Goal: Book appointment/travel/reservation

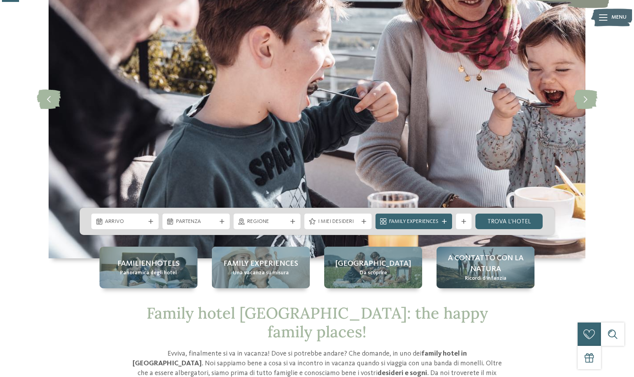
scroll to position [98, 0]
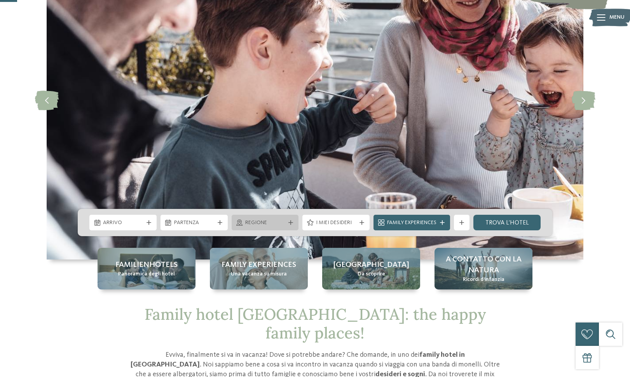
click at [254, 225] on span "Regione" at bounding box center [265, 223] width 40 height 8
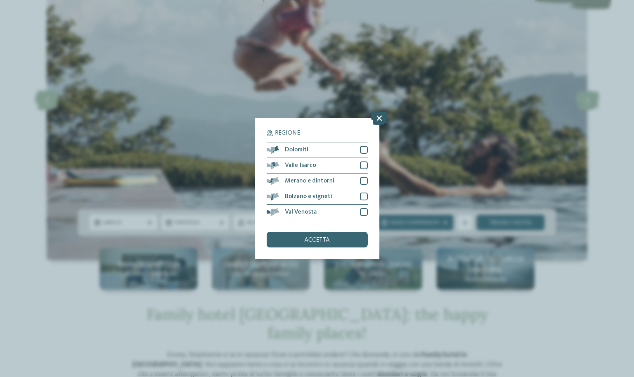
click at [382, 111] on icon at bounding box center [379, 118] width 17 height 14
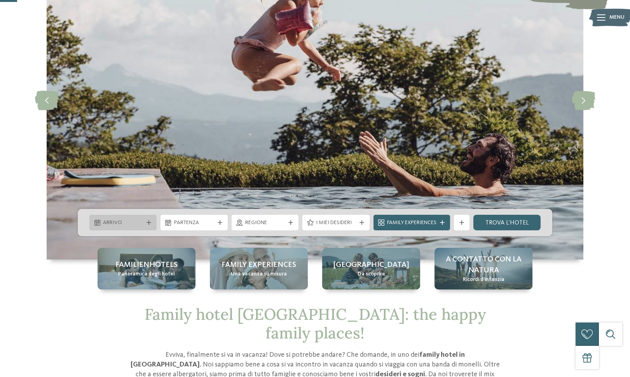
click at [140, 217] on div "Arrivo" at bounding box center [122, 223] width 67 height 16
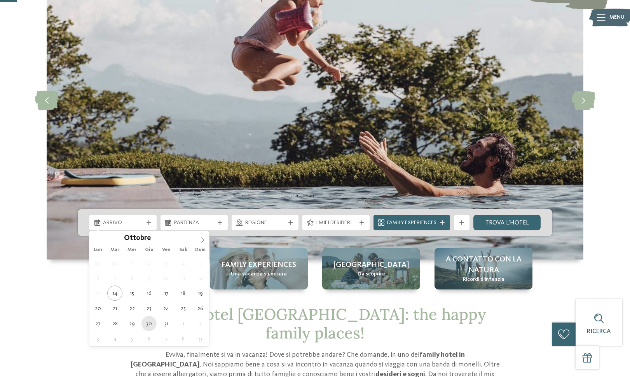
type div "[DATE]"
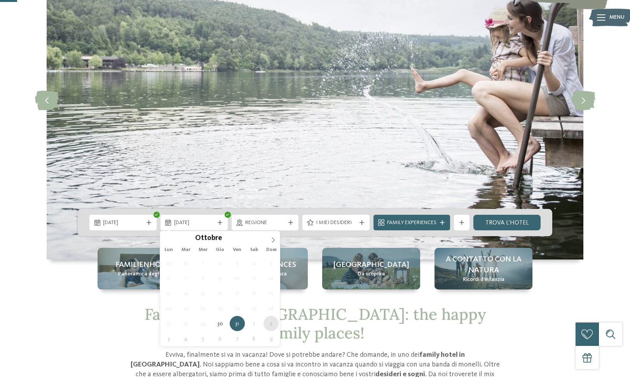
type div "[DATE]"
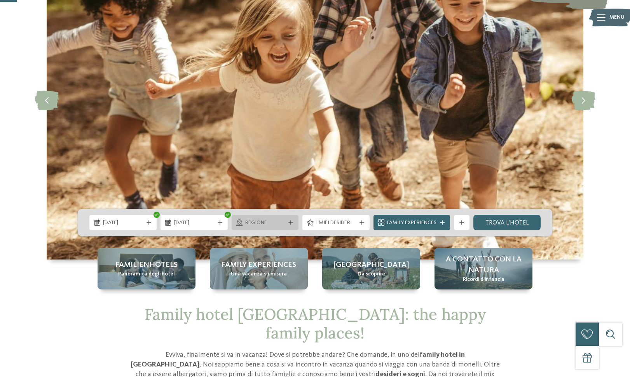
click at [290, 227] on div "Regione" at bounding box center [265, 223] width 67 height 16
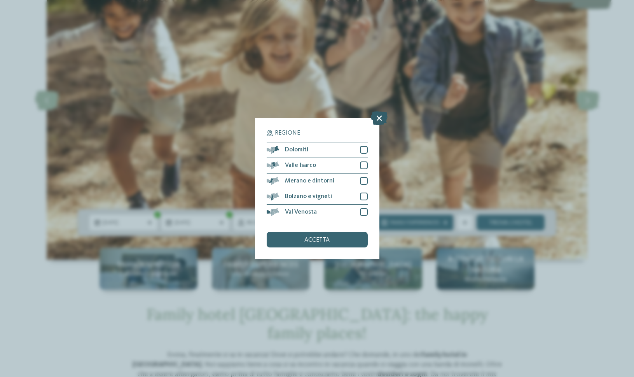
click at [380, 111] on icon at bounding box center [379, 118] width 17 height 14
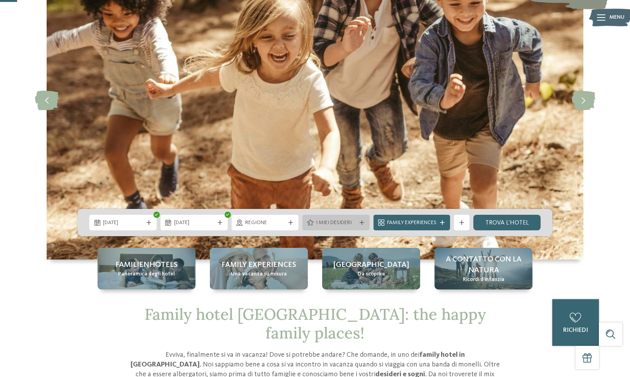
click at [358, 224] on div at bounding box center [362, 222] width 8 height 5
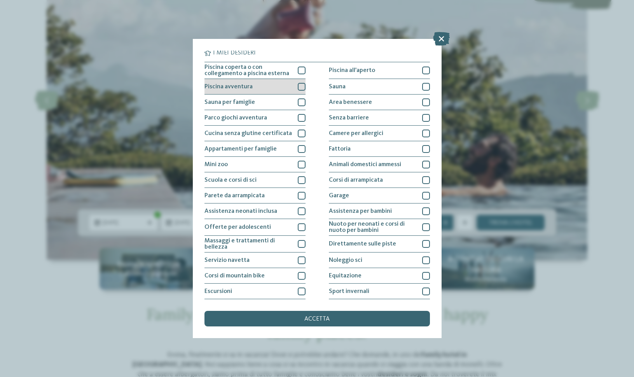
scroll to position [0, 0]
click at [298, 90] on div at bounding box center [302, 88] width 8 height 8
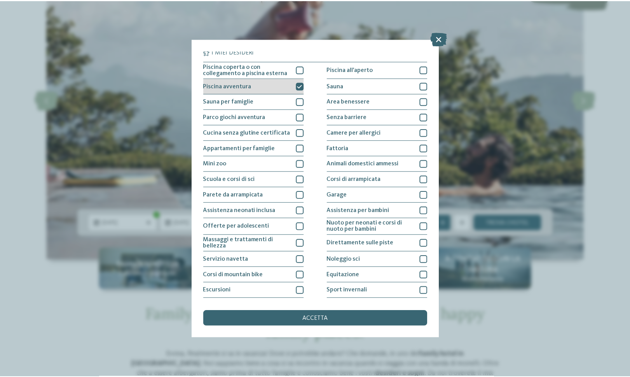
scroll to position [2, 0]
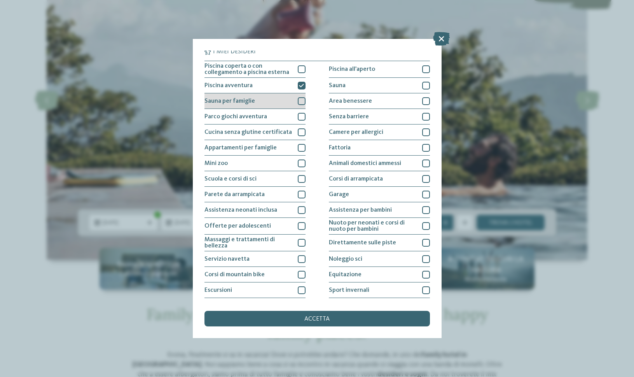
click at [299, 102] on div at bounding box center [302, 101] width 8 height 8
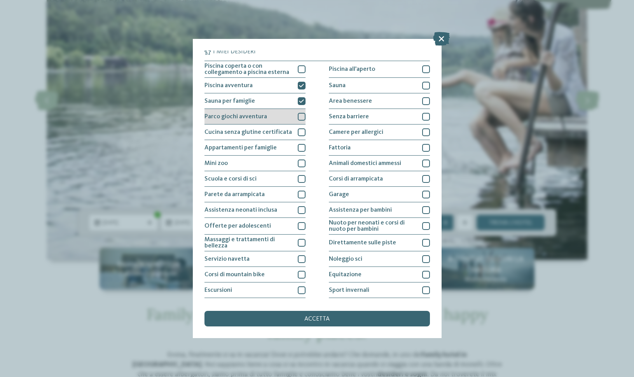
click at [298, 116] on div at bounding box center [302, 117] width 8 height 8
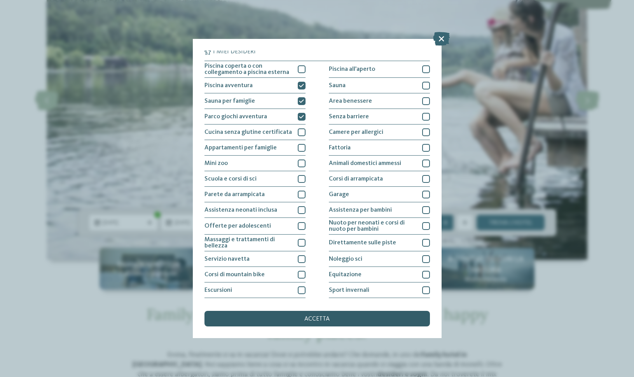
click at [328, 311] on div "accetta" at bounding box center [318, 319] width 226 height 16
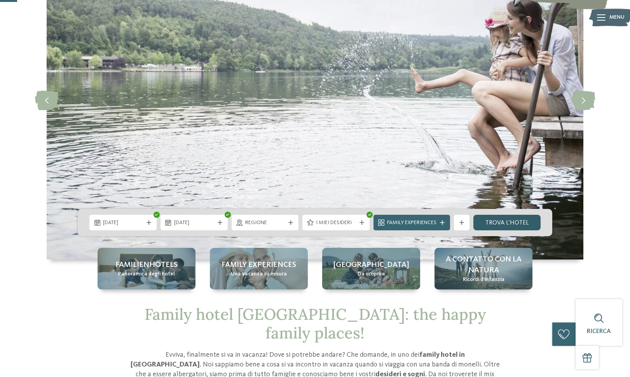
click at [505, 226] on link "trova l’hotel" at bounding box center [507, 223] width 67 height 16
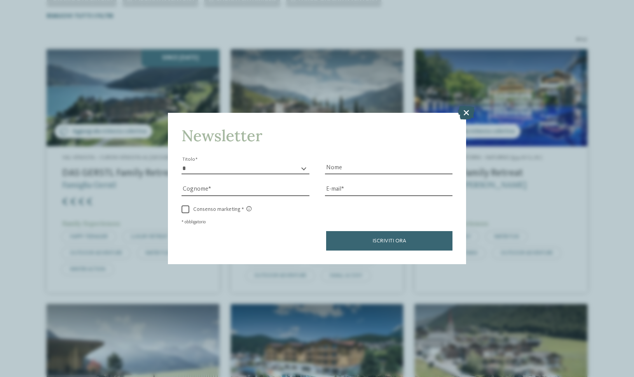
click at [467, 106] on icon at bounding box center [466, 113] width 17 height 14
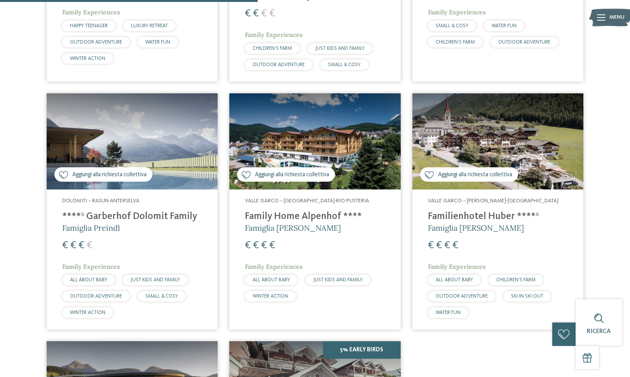
scroll to position [464, 0]
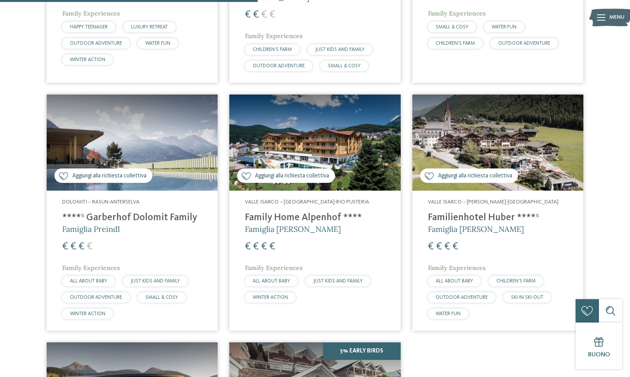
click at [526, 164] on img at bounding box center [498, 143] width 171 height 96
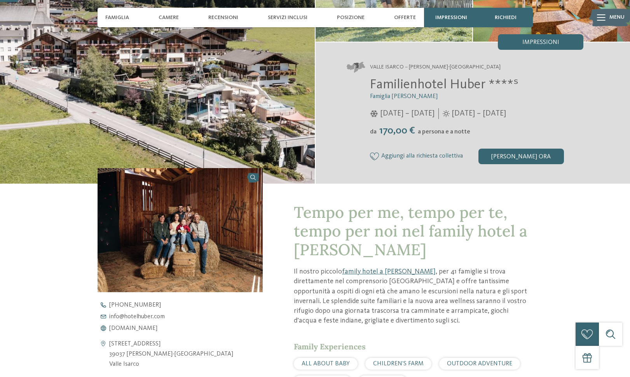
scroll to position [74, 0]
